Goal: Communication & Community: Answer question/provide support

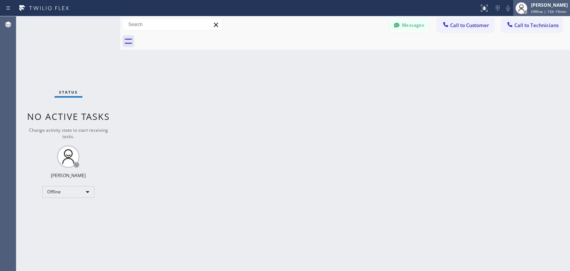
click at [546, 8] on div "[PERSON_NAME]" at bounding box center [549, 5] width 37 height 6
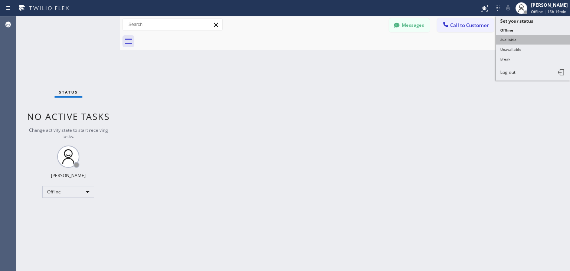
click at [540, 39] on button "Available" at bounding box center [533, 40] width 74 height 10
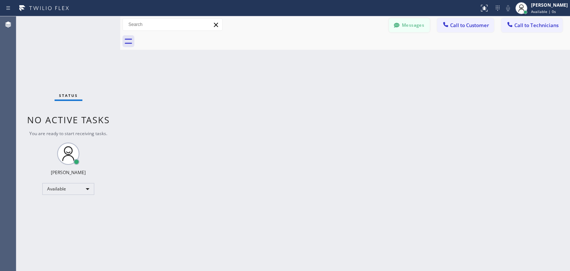
drag, startPoint x: 444, startPoint y: 26, endPoint x: 418, endPoint y: 24, distance: 26.0
click at [418, 24] on div "Messages Call to Customer Call to Technicians Outbound call Location Search loc…" at bounding box center [479, 24] width 181 height 13
click at [418, 24] on button "Messages" at bounding box center [409, 25] width 41 height 14
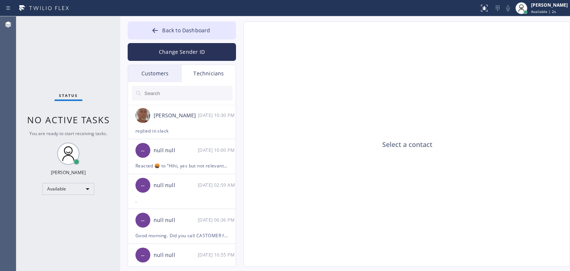
click at [165, 80] on div "Customers" at bounding box center [155, 73] width 54 height 17
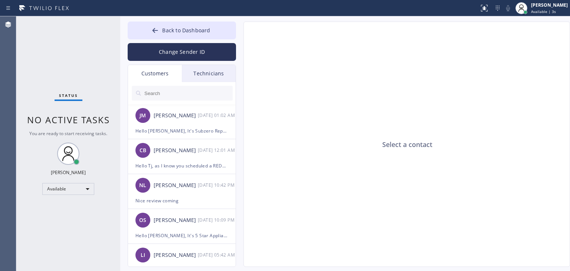
click at [171, 95] on input "text" at bounding box center [188, 93] width 89 height 15
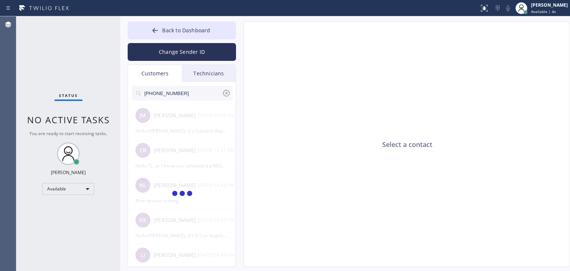
click at [184, 94] on input "[PHONE_NUMBER]" at bounding box center [183, 93] width 78 height 15
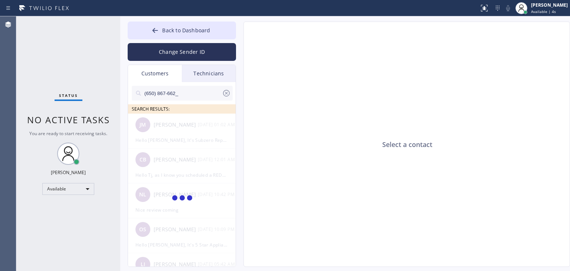
click at [184, 94] on input "(650) 867-662_" at bounding box center [183, 93] width 78 height 15
type input "(650) 867-662"
click at [199, 131] on div "BD [PERSON_NAME] --:--" at bounding box center [182, 125] width 108 height 22
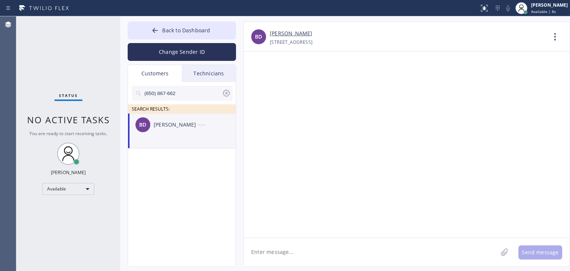
click at [276, 244] on textarea at bounding box center [371, 252] width 254 height 29
paste textarea "Thermador Repair Group"
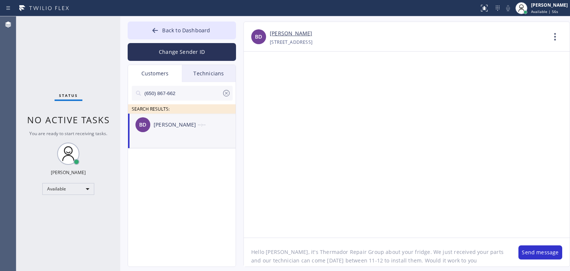
type textarea "Hello [PERSON_NAME], it's Thermador Repair Group about your fridge. We just rec…"
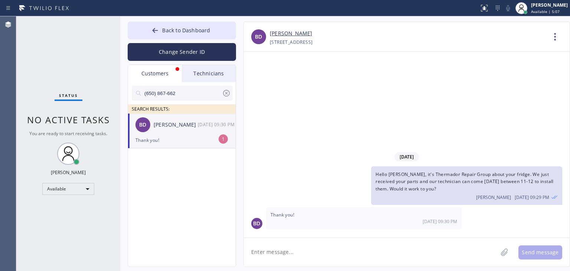
click at [197, 126] on div "[PERSON_NAME]" at bounding box center [176, 125] width 44 height 9
click at [352, 253] on textarea at bounding box center [371, 252] width 254 height 29
type textarea "So he can come, right?"
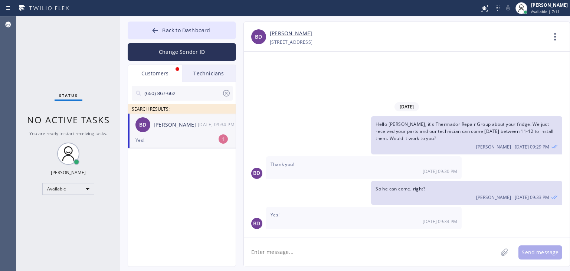
click at [190, 116] on div "BD [PERSON_NAME] [DATE] 09:34 PM" at bounding box center [182, 125] width 108 height 22
click at [347, 255] on textarea at bounding box center [371, 252] width 254 height 29
type textarea "Nice, forwarded to him"
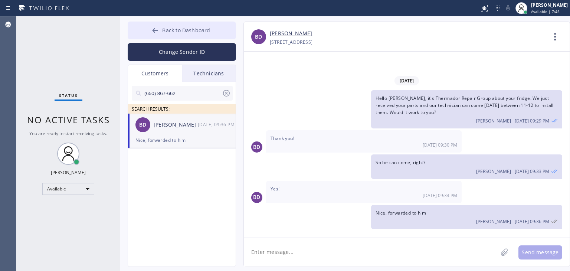
click at [213, 33] on button "Back to Dashboard" at bounding box center [182, 31] width 108 height 18
